Goal: Information Seeking & Learning: Understand process/instructions

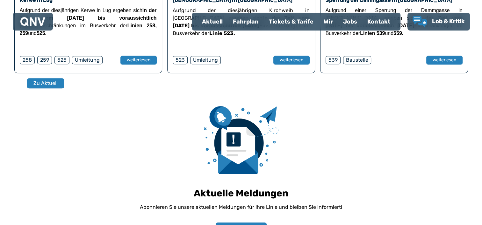
scroll to position [228, 0]
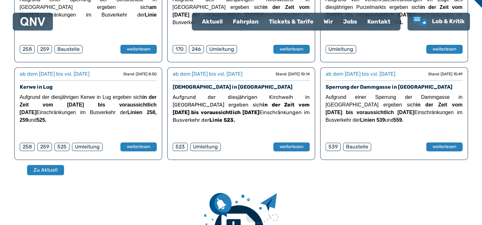
click at [249, 19] on div "Fahrplan" at bounding box center [246, 21] width 36 height 17
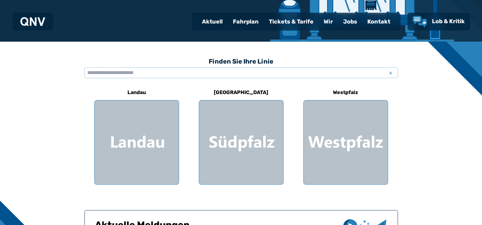
scroll to position [159, 0]
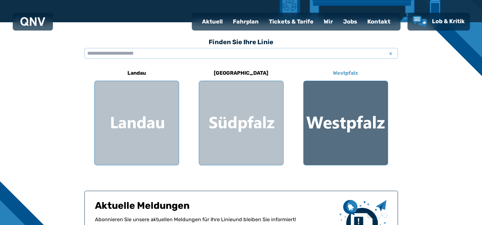
click at [354, 118] on div at bounding box center [345, 123] width 84 height 84
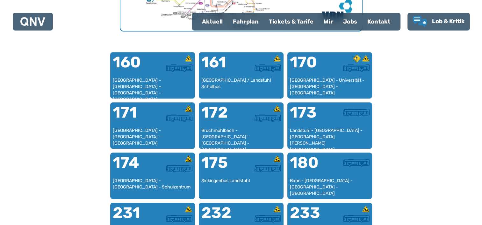
scroll to position [387, 0]
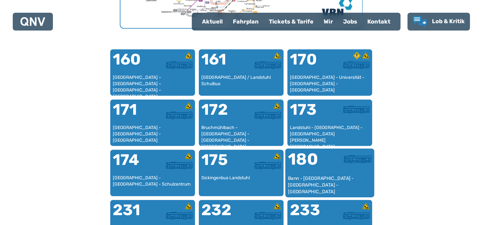
click at [324, 173] on div "180" at bounding box center [309, 164] width 42 height 24
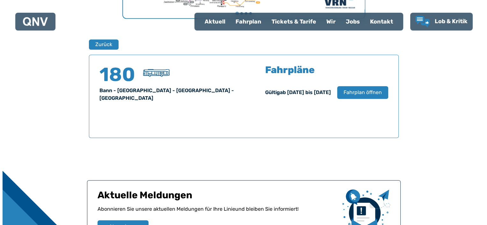
scroll to position [419, 0]
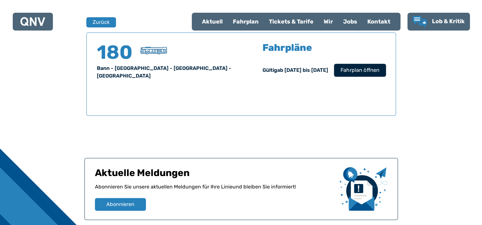
click at [360, 68] on span "Fahrplan öffnen" at bounding box center [359, 71] width 39 height 8
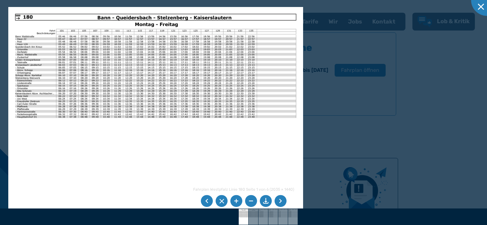
click at [281, 200] on li at bounding box center [280, 202] width 12 height 12
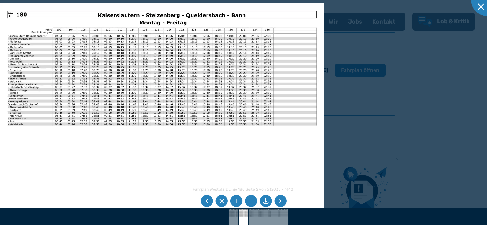
click at [279, 201] on li at bounding box center [280, 202] width 12 height 12
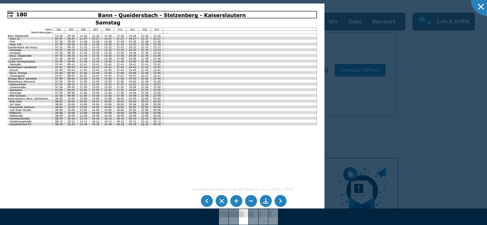
click at [279, 201] on li at bounding box center [280, 202] width 12 height 12
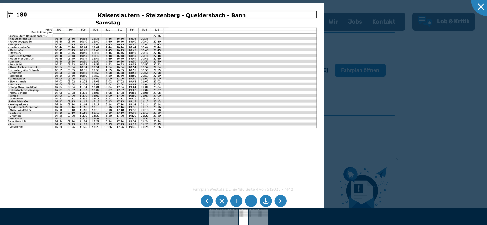
click at [282, 202] on li at bounding box center [280, 202] width 12 height 12
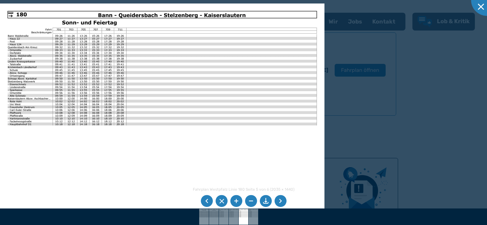
click at [280, 203] on li at bounding box center [280, 202] width 12 height 12
